Goal: Find specific page/section: Find specific page/section

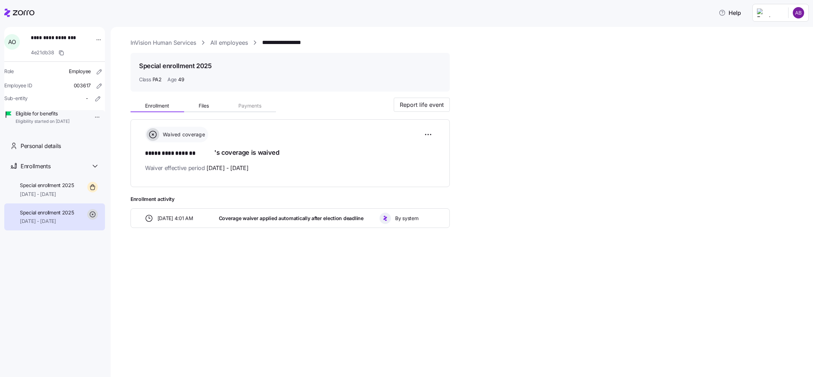
click at [236, 44] on link "All employees" at bounding box center [229, 42] width 38 height 9
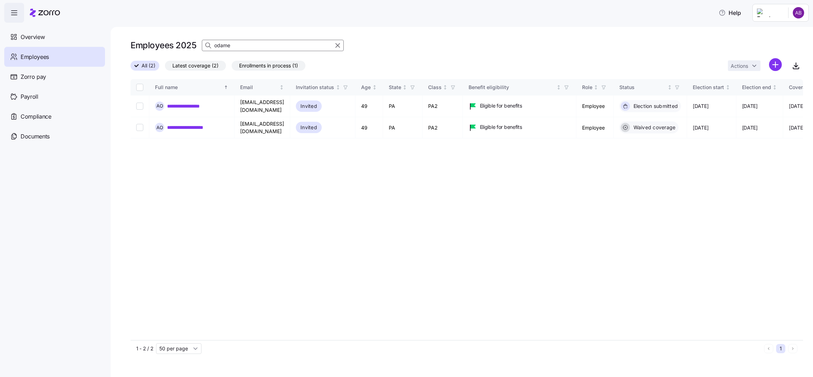
drag, startPoint x: 233, startPoint y: 47, endPoint x: 214, endPoint y: 48, distance: 19.2
click at [214, 48] on div "odame" at bounding box center [273, 45] width 142 height 11
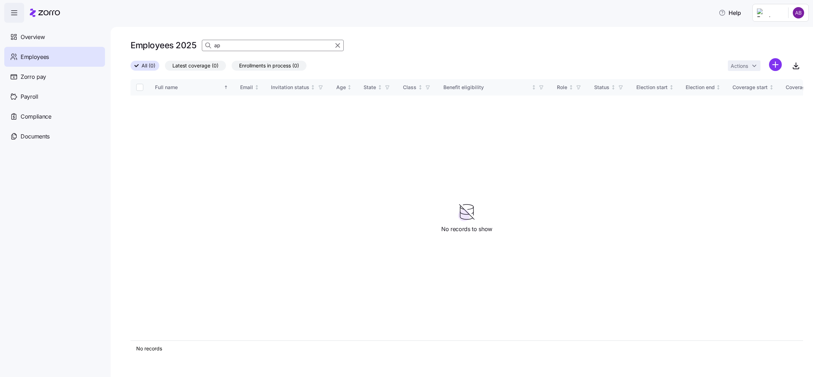
type input "a"
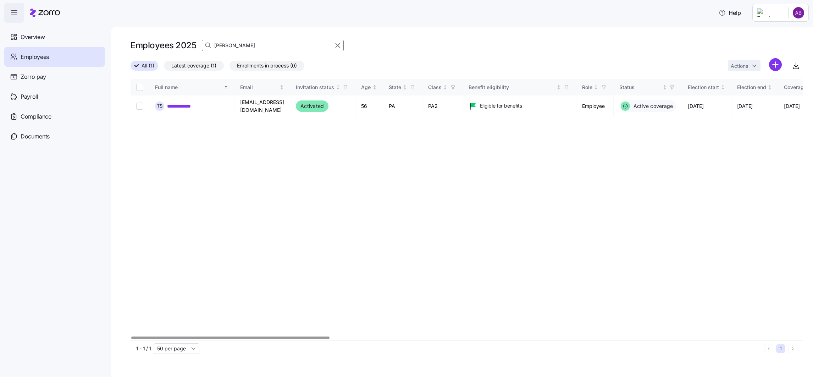
type input "tonya"
click at [187, 89] on div "Full name" at bounding box center [188, 87] width 67 height 8
click at [185, 104] on link "**********" at bounding box center [184, 106] width 35 height 7
